Goal: Information Seeking & Learning: Learn about a topic

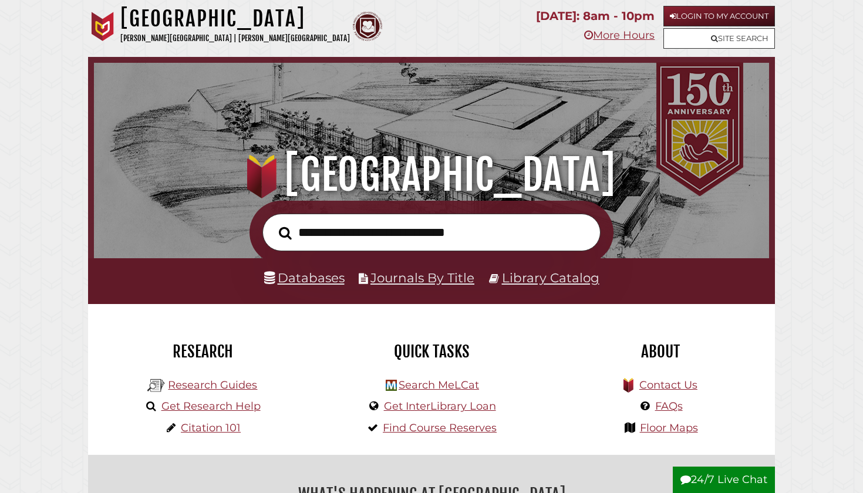
scroll to position [223, 670]
click at [349, 279] on ul "Databases Journals By Title Library Catalog" at bounding box center [431, 278] width 352 height 22
click at [337, 278] on link "Databases" at bounding box center [304, 277] width 80 height 15
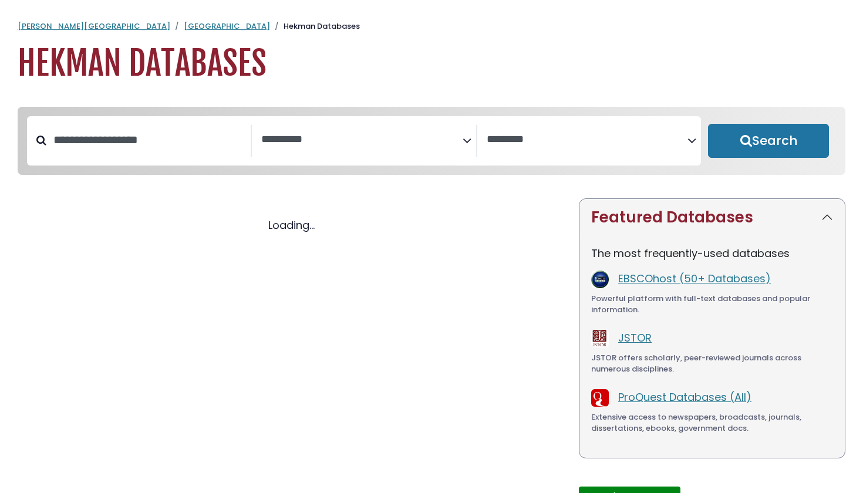
select select "Database Subject Filter"
select select "Database Vendors Filter"
select select "Database Subject Filter"
select select "Database Vendors Filter"
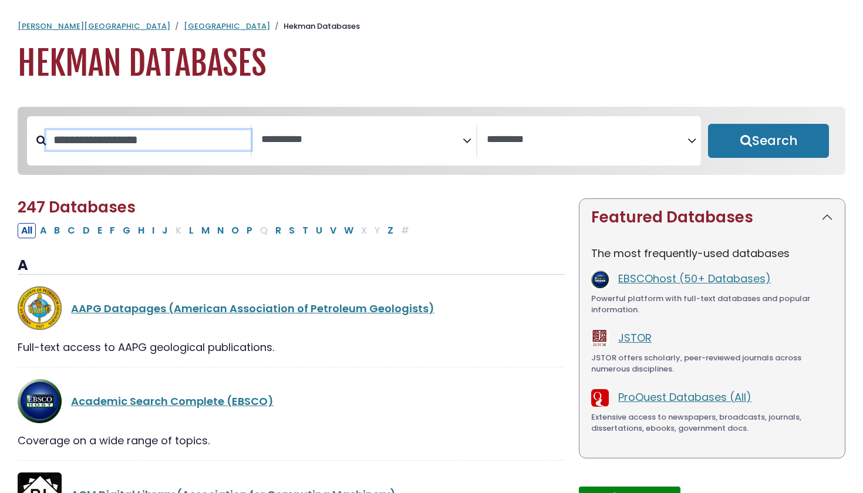
click at [131, 142] on input "Search database by title or keyword" at bounding box center [148, 139] width 204 height 19
click at [285, 142] on textarea "Search" at bounding box center [361, 140] width 201 height 12
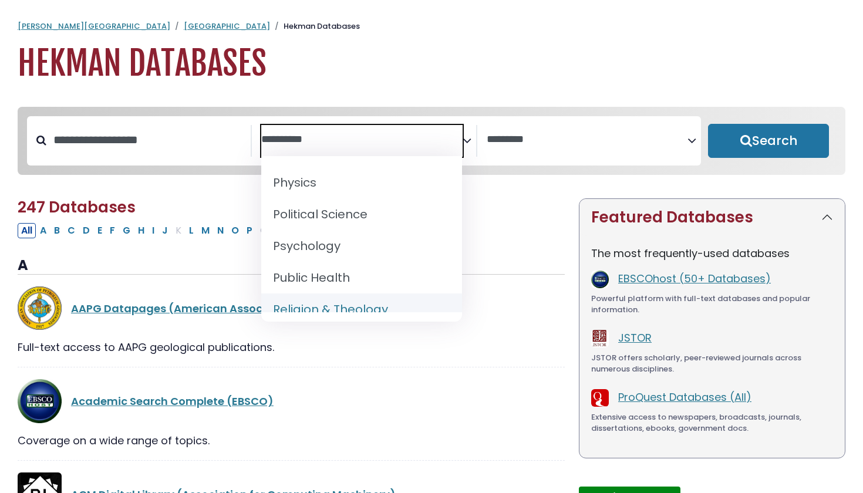
scroll to position [1008, 0]
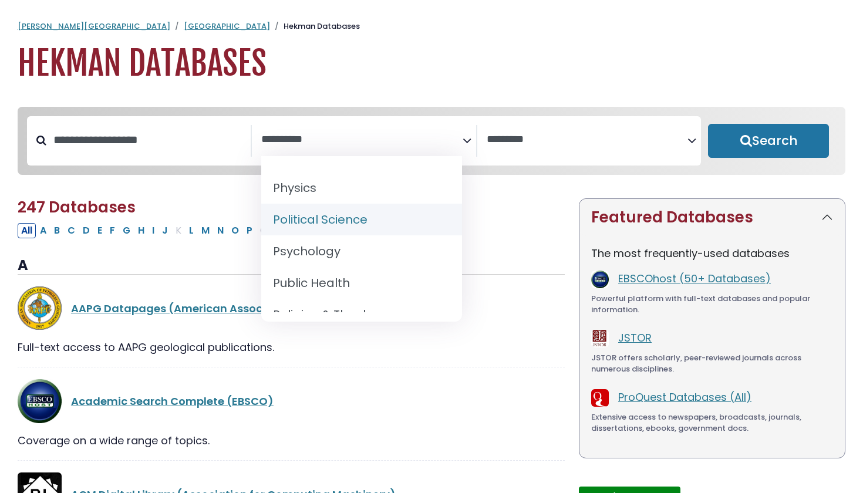
select select "*****"
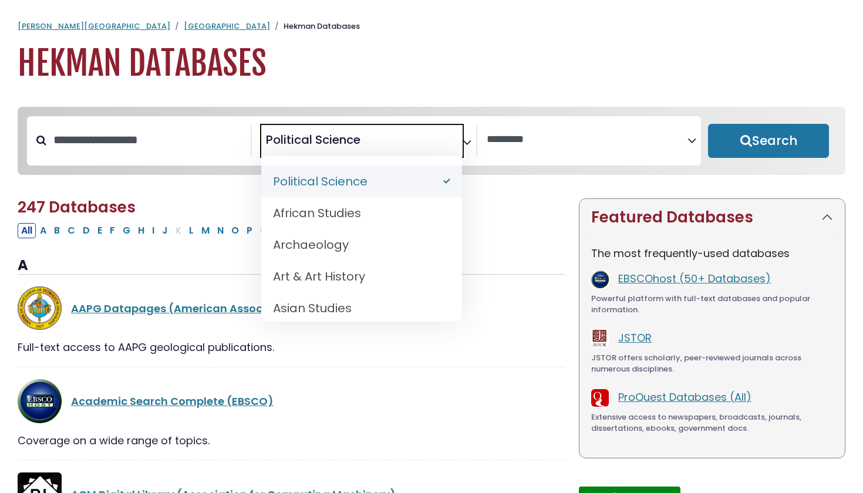
scroll to position [0, 0]
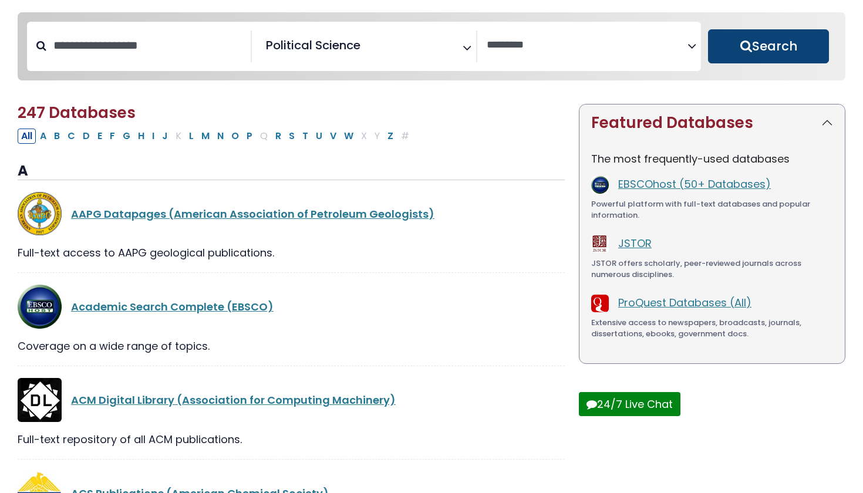
click at [723, 53] on button "Search" at bounding box center [768, 46] width 121 height 34
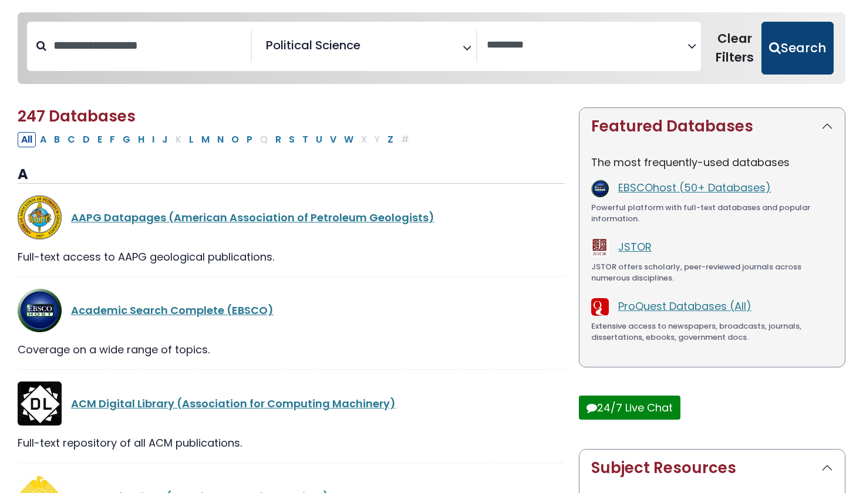
select select "Database Vendors Filter"
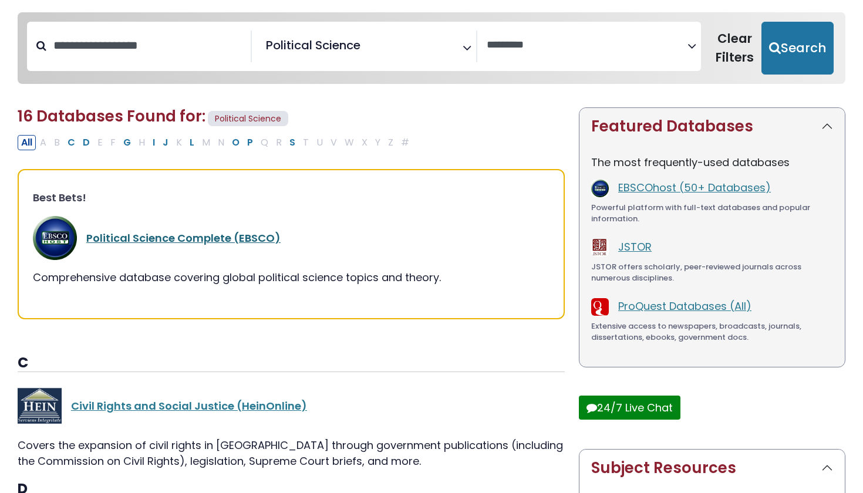
click at [122, 231] on link "Political Science Complete (EBSCO)" at bounding box center [183, 238] width 194 height 15
